Goal: Task Accomplishment & Management: Use online tool/utility

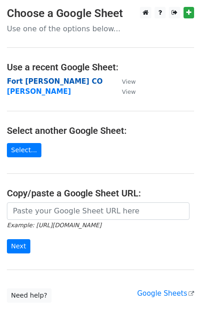
click at [35, 82] on strong "Fort [PERSON_NAME] CO" at bounding box center [55, 81] width 96 height 8
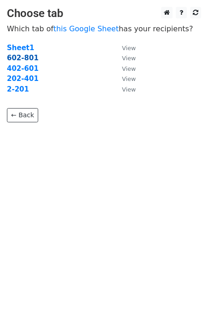
click at [11, 59] on strong "602-801" at bounding box center [23, 58] width 32 height 8
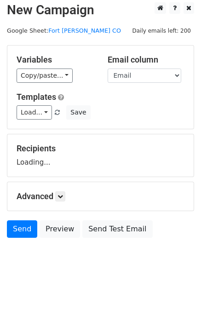
scroll to position [9, 0]
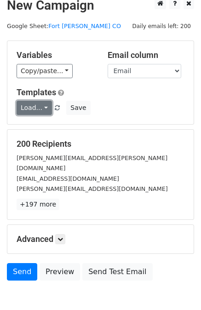
click at [43, 105] on link "Load..." at bounding box center [34, 108] width 35 height 14
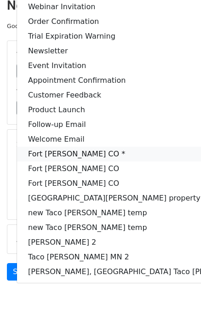
click at [80, 149] on link "Fort [PERSON_NAME] CO *" at bounding box center [147, 154] width 260 height 15
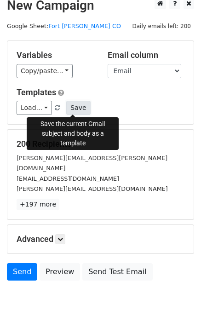
click at [76, 108] on button "Save" at bounding box center [78, 108] width 24 height 14
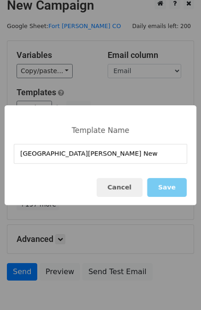
type input "[GEOGRAPHIC_DATA][PERSON_NAME] New"
click at [172, 188] on button "Save" at bounding box center [167, 187] width 40 height 19
